Goal: Find specific page/section

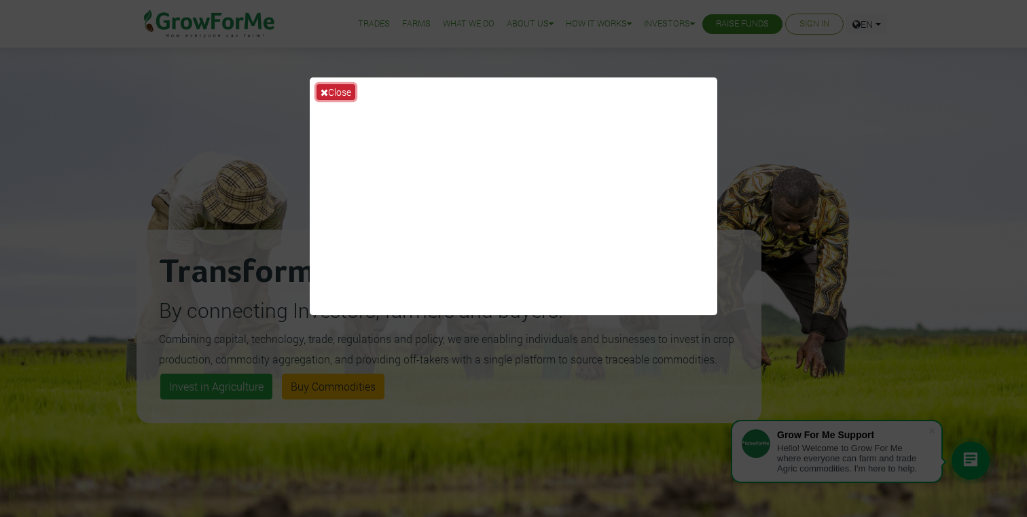
click at [348, 92] on button "Close" at bounding box center [336, 92] width 39 height 16
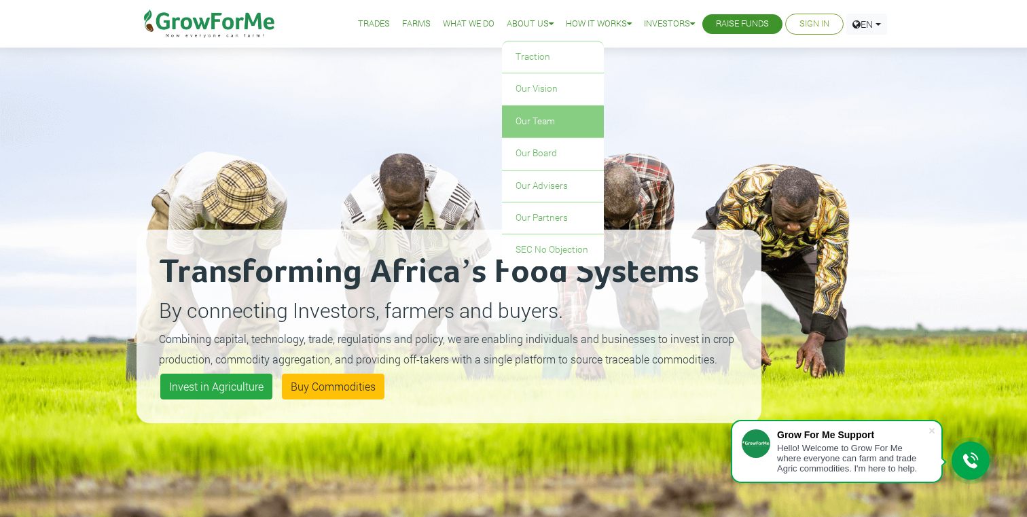
click at [525, 125] on link "Our Team" at bounding box center [553, 121] width 102 height 31
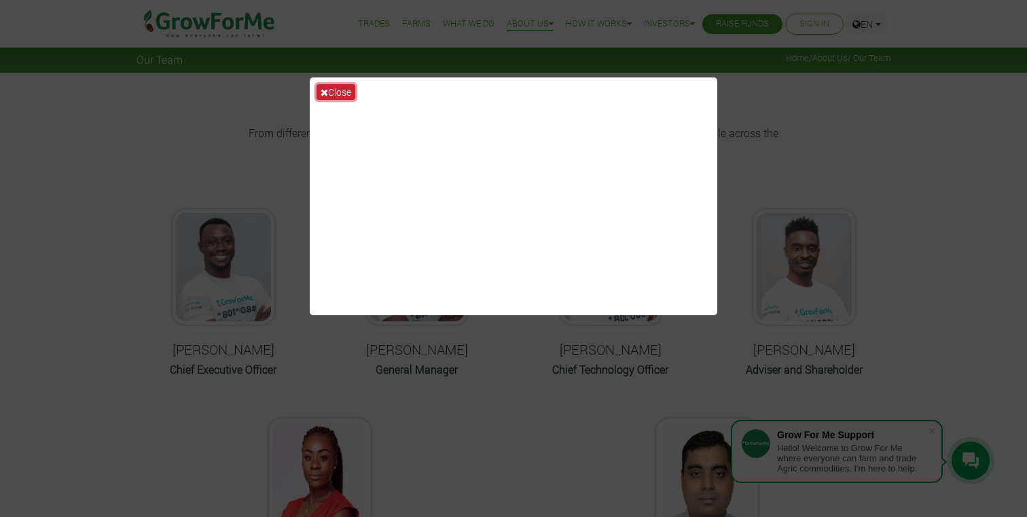
click at [340, 90] on button "Close" at bounding box center [336, 92] width 39 height 16
